Goal: Obtain resource: Obtain resource

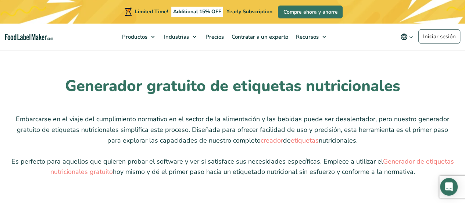
scroll to position [1803, 0]
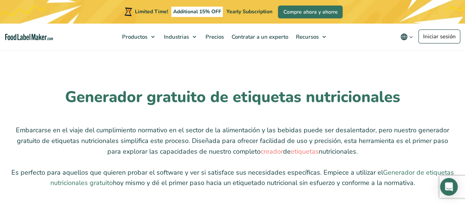
click at [391, 168] on link "Generador de etiquetas nutricionales gratuito" at bounding box center [252, 177] width 404 height 19
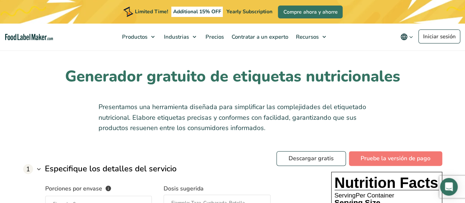
scroll to position [515, 0]
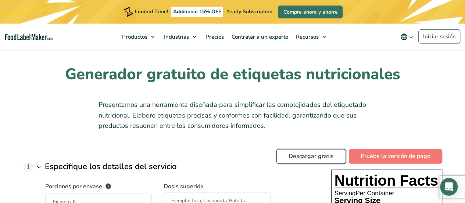
click at [312, 156] on link "Descargar gratis" at bounding box center [312, 156] width 70 height 15
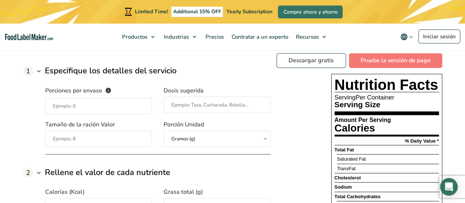
scroll to position [625, 0]
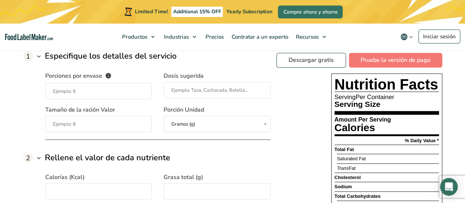
click at [224, 89] on input "Dosis sugerida" at bounding box center [217, 90] width 107 height 16
click at [113, 93] on input "Porciones por envase El número de raciones que contiene cada envase de su produ…" at bounding box center [98, 91] width 107 height 16
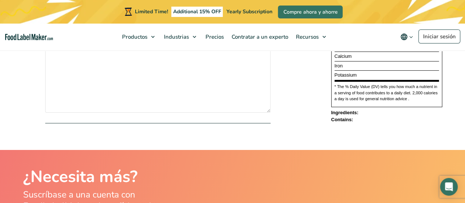
scroll to position [1251, 0]
